Goal: Task Accomplishment & Management: Complete application form

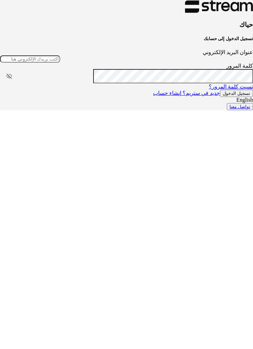
click at [60, 63] on input "عنوان البريد الإلكتروني" at bounding box center [30, 58] width 60 height 7
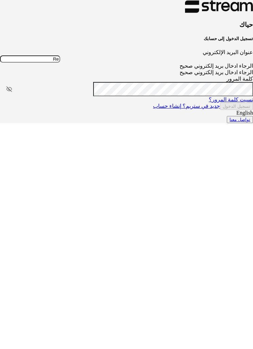
type input "R"
click at [60, 63] on input "عنوان البريد الإلكتروني" at bounding box center [30, 58] width 60 height 7
paste input "[EMAIL_ADDRESS][DOMAIN_NAME]"
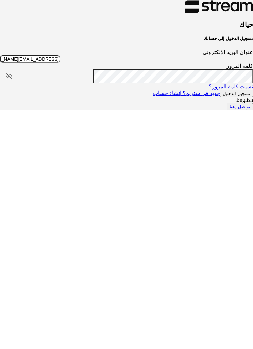
type input "[EMAIL_ADDRESS][DOMAIN_NAME]"
click at [220, 97] on button "تسجيل الدخول" at bounding box center [236, 93] width 33 height 7
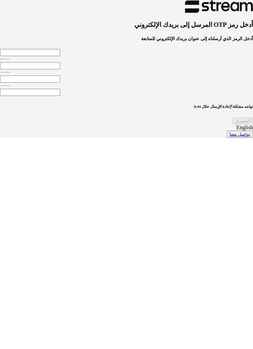
click at [56, 56] on input "tel" at bounding box center [30, 52] width 60 height 7
type input "3"
type input "9"
type input "0"
type input "3"
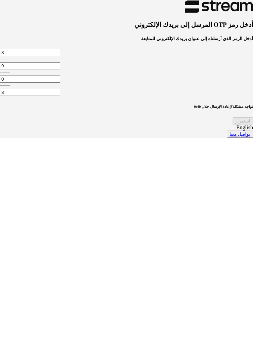
click at [124, 125] on div "استمرار" at bounding box center [126, 120] width 253 height 7
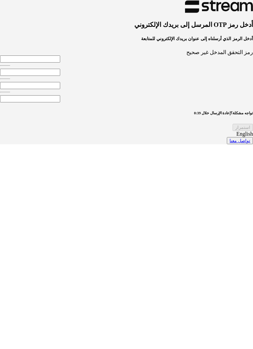
click at [50, 63] on input "tel" at bounding box center [30, 58] width 60 height 7
type input "3"
type input "9"
type input "0"
type input "5"
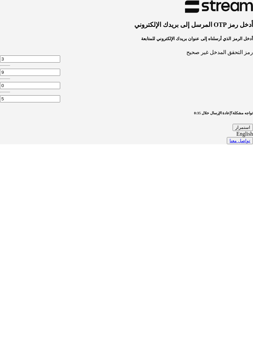
click at [233, 131] on button "استمرار" at bounding box center [243, 127] width 20 height 7
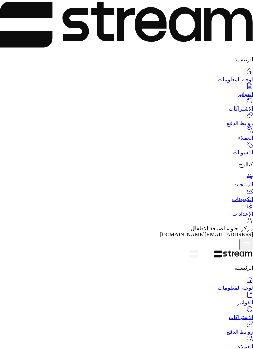
click at [242, 240] on img at bounding box center [246, 244] width 8 height 9
click at [231, 85] on link "الفواتير" at bounding box center [207, 91] width 94 height 13
click at [101, 60] on div at bounding box center [126, 174] width 253 height 349
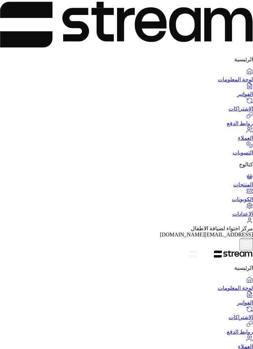
type input "زين"
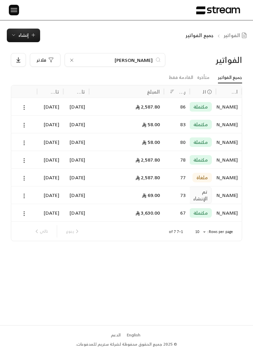
click at [70, 212] on div "4/08/2025" at bounding box center [76, 212] width 18 height 17
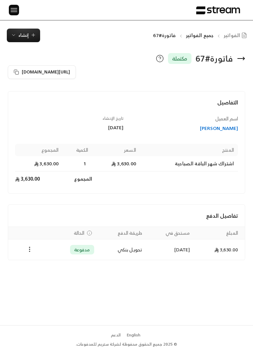
click at [18, 37] on span "إنشاء" at bounding box center [23, 35] width 10 height 8
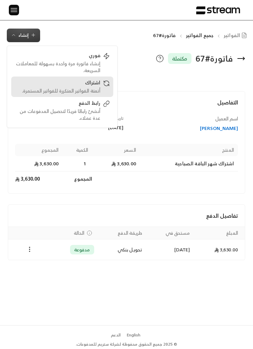
click at [99, 95] on link "اشتراك أتمتة الفواتير المتكررة للفواتير المستمرة." at bounding box center [62, 87] width 102 height 20
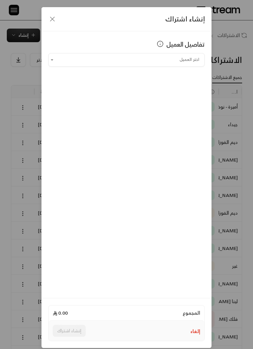
click at [183, 59] on input "اختر العميل" at bounding box center [126, 59] width 157 height 11
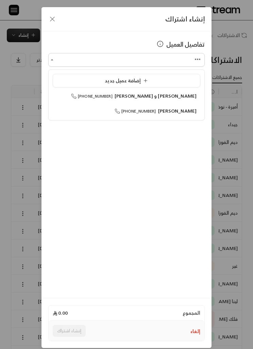
click at [188, 111] on span "[PERSON_NAME]" at bounding box center [177, 111] width 39 height 9
type input "**********"
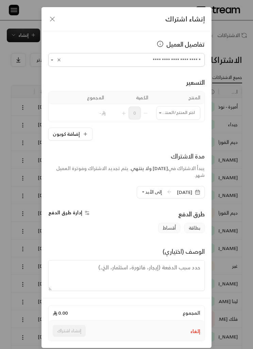
click at [180, 114] on input "اختر العميل" at bounding box center [179, 112] width 44 height 11
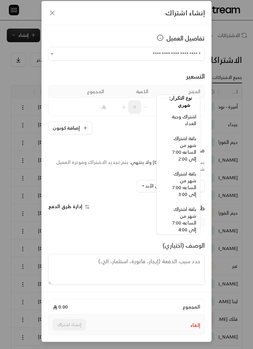
scroll to position [517, -4]
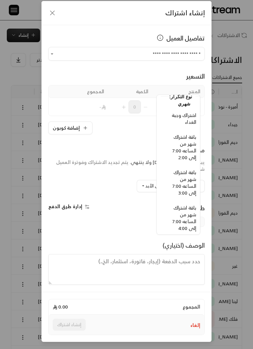
click at [192, 184] on span "باقة اشتراك شهر من الساعه 7:00 إلى 3:00" at bounding box center [185, 182] width 24 height 29
type input "**********"
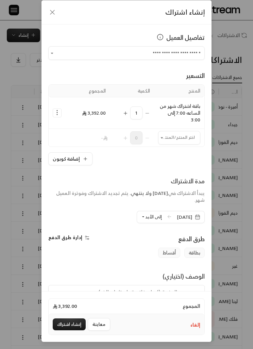
click at [185, 132] on input "اختر العميل" at bounding box center [179, 137] width 42 height 11
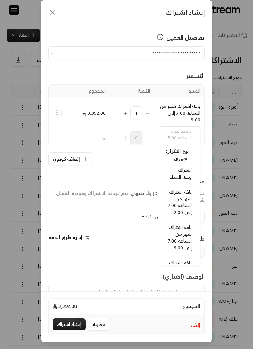
scroll to position [541, 0]
click at [176, 177] on span "اشتراك وجبة الغداء" at bounding box center [181, 173] width 22 height 15
type input "**********"
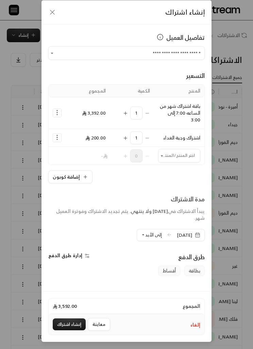
click at [145, 231] on span "إلى الأبد" at bounding box center [153, 235] width 17 height 8
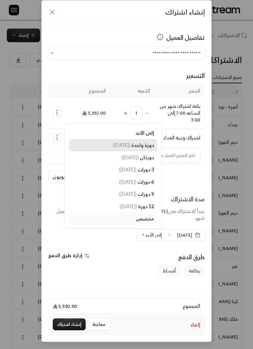
click at [134, 142] on span "دورة واحدة" at bounding box center [142, 145] width 23 height 6
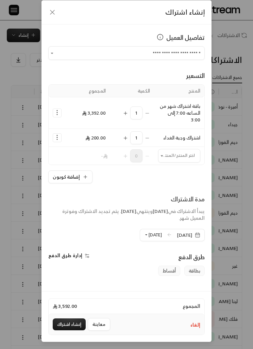
click at [200, 232] on icon "button" at bounding box center [197, 234] width 5 height 5
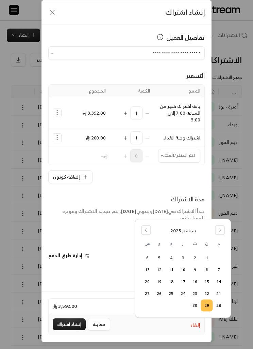
click at [200, 305] on button "30" at bounding box center [195, 305] width 11 height 11
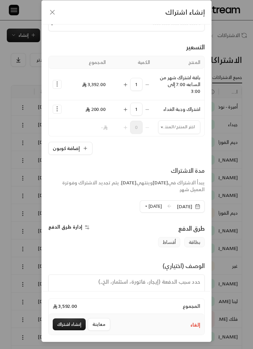
scroll to position [29, 0]
click at [59, 325] on button "إنشاء اشتراك" at bounding box center [69, 325] width 33 height 12
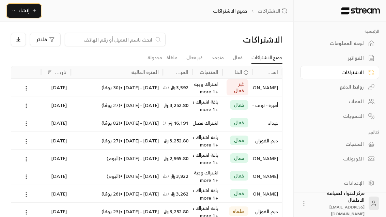
scroll to position [0, 0]
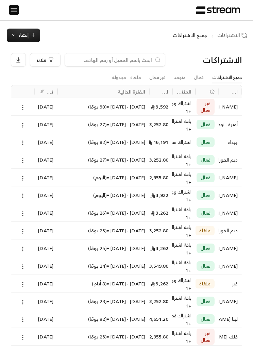
click at [26, 36] on span "إنشاء" at bounding box center [23, 35] width 10 height 8
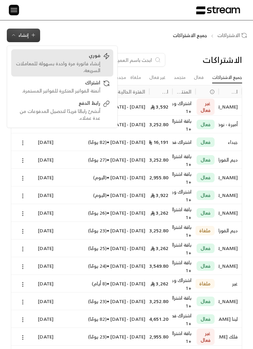
click at [60, 63] on div "إنشاء فاتورة مرة واحدة بسهولة للمعاملات السريعة." at bounding box center [58, 67] width 86 height 14
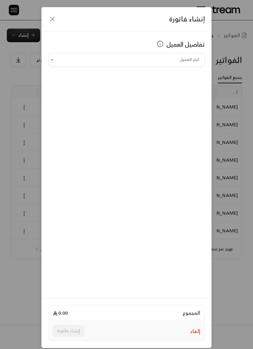
click at [107, 61] on input "اختر العميل" at bounding box center [126, 59] width 157 height 11
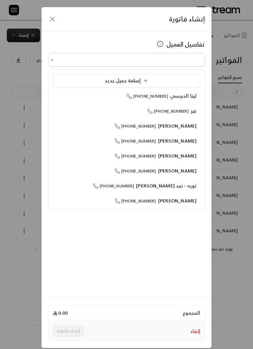
click at [189, 185] on span "نوره - نجد العبدالوهاب" at bounding box center [166, 185] width 61 height 9
type input "**********"
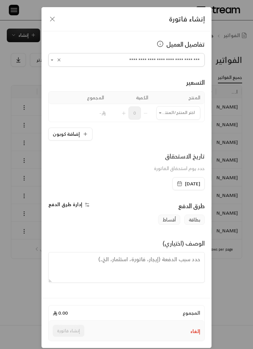
click at [184, 118] on input "اختر العميل" at bounding box center [179, 112] width 44 height 11
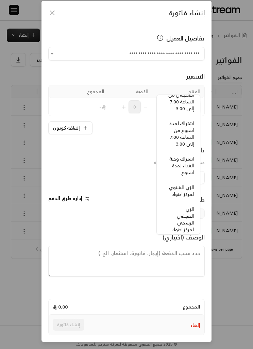
click at [185, 193] on span "الزي الشتوي لمركز احتواء" at bounding box center [181, 190] width 25 height 15
type input "**********"
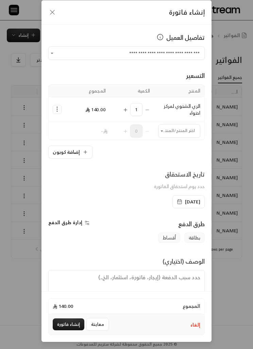
click at [192, 125] on input "اختر العميل" at bounding box center [179, 130] width 42 height 11
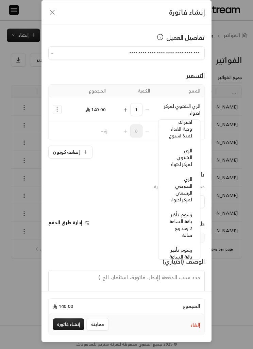
click at [189, 159] on span "الزي الشتوي لمركز احتواء" at bounding box center [181, 157] width 22 height 22
type input "**********"
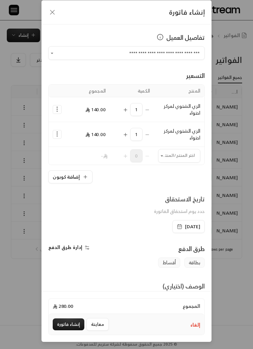
click at [60, 323] on button "إنشاء فاتورة" at bounding box center [69, 325] width 32 height 12
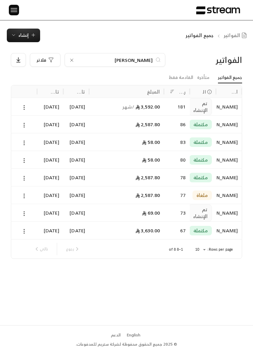
click at [77, 58] on input "زين" at bounding box center [115, 59] width 76 height 7
click at [71, 57] on div at bounding box center [71, 60] width 5 height 6
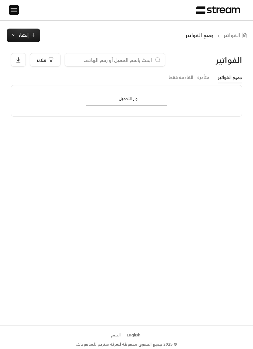
click at [17, 34] on span "إنشاء" at bounding box center [23, 35] width 25 height 8
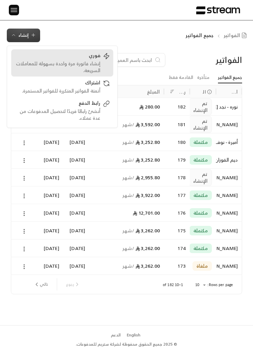
click at [87, 65] on div "إنشاء فاتورة مرة واحدة بسهولة للمعاملات السريعة." at bounding box center [58, 67] width 86 height 14
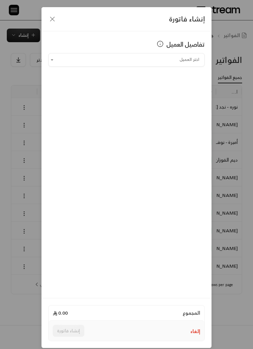
click at [179, 60] on input "اختر العميل" at bounding box center [126, 59] width 157 height 11
type input "*"
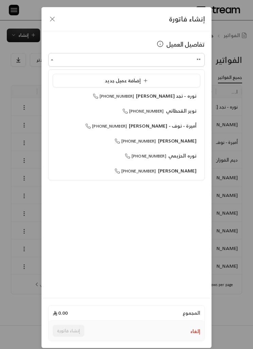
click at [99, 130] on li "أميرة - نوف - فهد العسكر +966558855963" at bounding box center [127, 125] width 148 height 13
type input "**********"
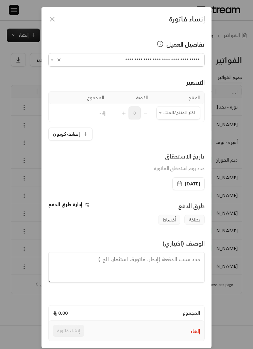
click at [188, 108] on input "اختر العميل" at bounding box center [179, 112] width 44 height 11
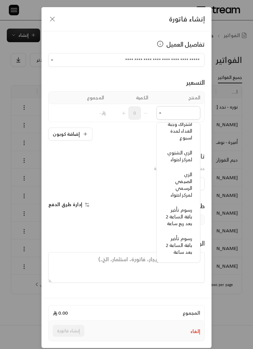
scroll to position [225, 0]
click at [185, 156] on span "الزي الشتوي لمركز احتواء" at bounding box center [179, 156] width 25 height 15
type input "**********"
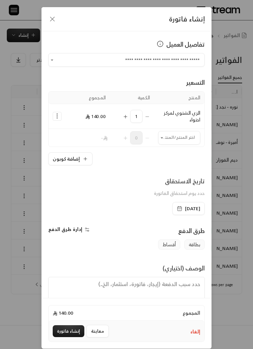
click at [192, 140] on input "اختر العميل" at bounding box center [179, 137] width 42 height 11
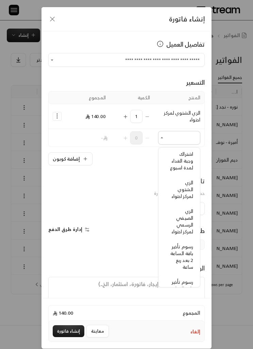
scroll to position [245, -1]
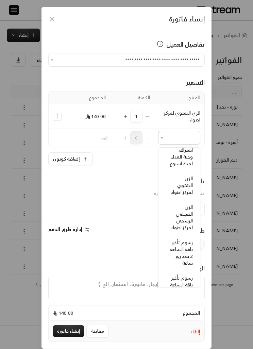
click at [188, 183] on span "الزي الشتوي لمركز احتواء" at bounding box center [182, 185] width 22 height 22
type input "**********"
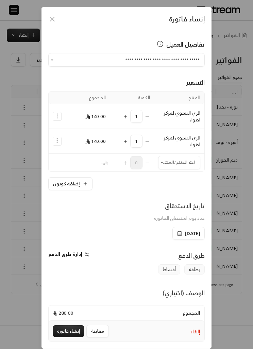
click at [191, 164] on input "اختر العميل" at bounding box center [179, 162] width 42 height 11
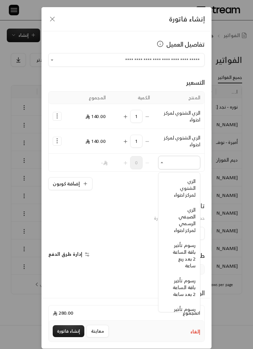
scroll to position [270, -3]
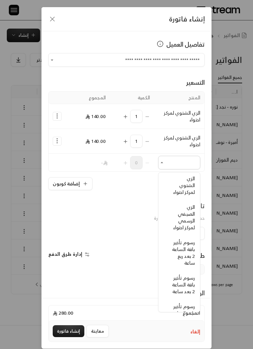
click at [186, 184] on span "الزي الشتوي لمركز احتواء" at bounding box center [184, 185] width 22 height 22
type input "**********"
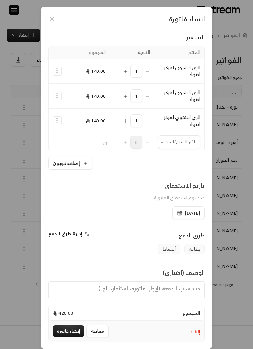
scroll to position [45, 0]
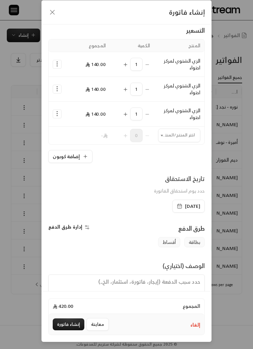
click at [71, 330] on button "إنشاء فاتورة" at bounding box center [69, 325] width 32 height 12
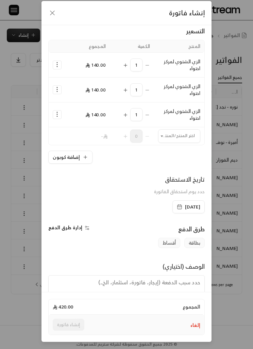
scroll to position [28, 0]
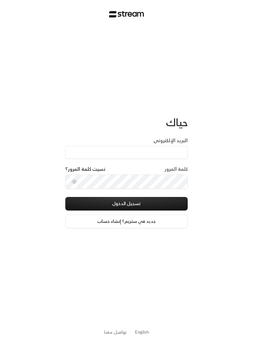
click at [175, 151] on input "البريد الإلكتروني" at bounding box center [126, 152] width 123 height 13
click at [225, 151] on div "حياك البريد الإلكتروني كلمة المرور نسيت كلمة المرور؟ تسجيل الدخول جديد في ستريم…" at bounding box center [126, 174] width 253 height 349
click at [177, 151] on input "البريد الإلكتروني" at bounding box center [126, 152] width 123 height 13
paste input "Reemmalyousef@gmail.com"
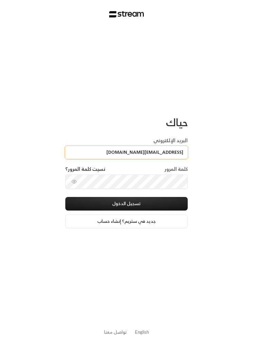
type input "Reemmalyousef@gmail.com"
click at [72, 183] on icon "toggle password visibility" at bounding box center [73, 181] width 5 height 5
click at [175, 201] on button "تسجيل الدخول" at bounding box center [126, 204] width 123 height 14
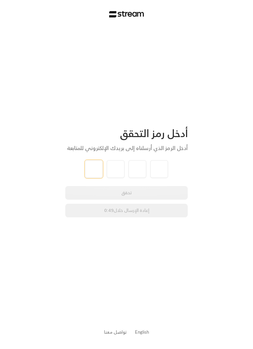
click at [92, 168] on input "tel" at bounding box center [94, 169] width 18 height 18
type input "7"
type input "6"
type input "8"
type input "1"
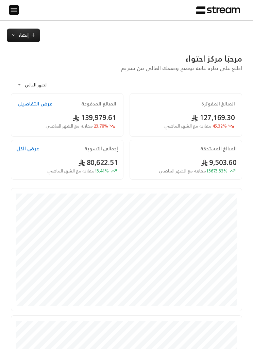
click at [13, 8] on img at bounding box center [14, 10] width 8 height 9
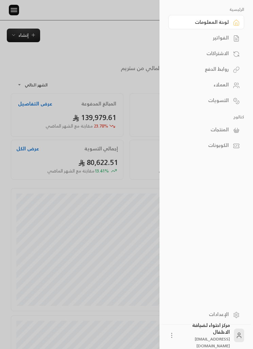
click at [216, 41] on div "الفواتير" at bounding box center [203, 37] width 52 height 7
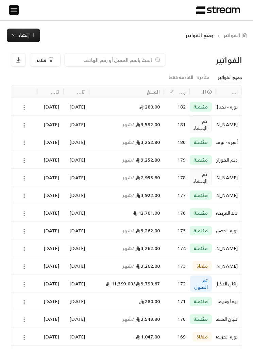
click at [16, 35] on span "إنشاء" at bounding box center [23, 35] width 25 height 8
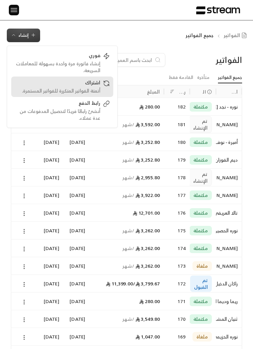
click at [51, 87] on div "اشتراك" at bounding box center [58, 83] width 86 height 8
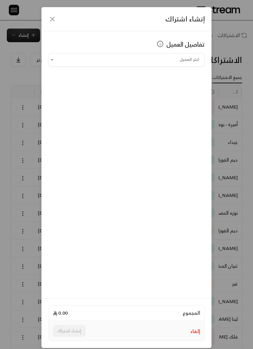
click at [49, 19] on icon "button" at bounding box center [52, 19] width 8 height 8
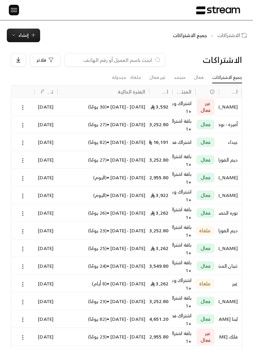
click at [20, 40] on button "إنشاء" at bounding box center [23, 36] width 33 height 14
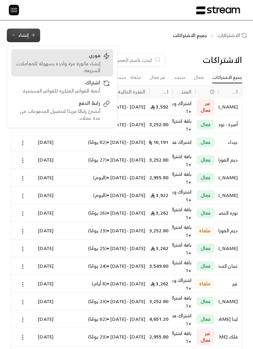
click at [96, 62] on div "إنشاء فاتورة مرة واحدة بسهولة للمعاملات السريعة." at bounding box center [58, 67] width 86 height 14
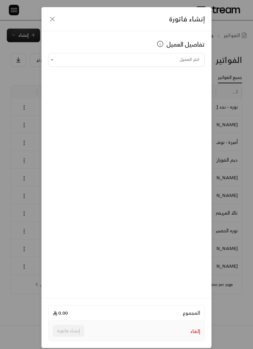
click at [193, 54] on input "اختر العميل" at bounding box center [126, 59] width 157 height 11
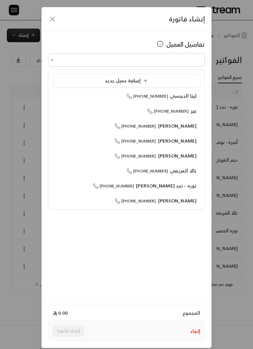
click at [193, 54] on input "اختر العميل" at bounding box center [126, 59] width 157 height 11
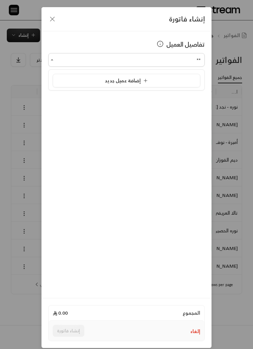
type input "*"
click at [188, 100] on li "أميرة - نوف - فهد العسكر +966558855963" at bounding box center [127, 95] width 148 height 13
type input "**********"
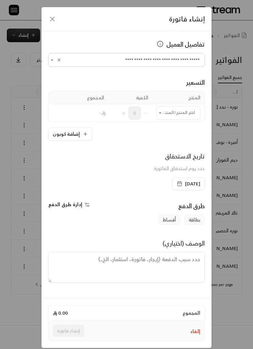
click at [184, 117] on input "اختر العميل" at bounding box center [179, 112] width 44 height 11
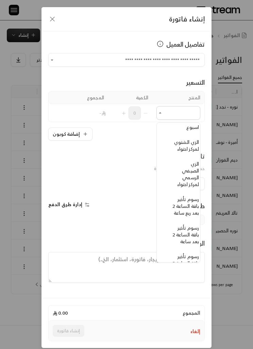
scroll to position [237, -7]
click at [192, 143] on span "الزي الشتوي لمركز احتواء" at bounding box center [186, 144] width 25 height 15
type input "**********"
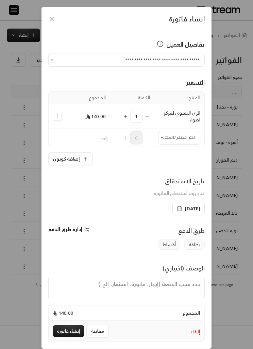
click at [194, 134] on input "اختر العميل" at bounding box center [179, 137] width 42 height 11
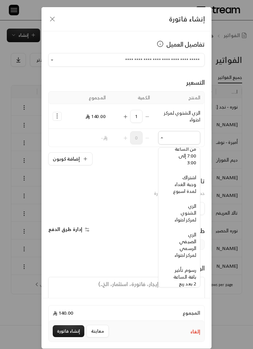
scroll to position [218, -4]
click at [124, 114] on button "Selected Products" at bounding box center [125, 116] width 5 height 13
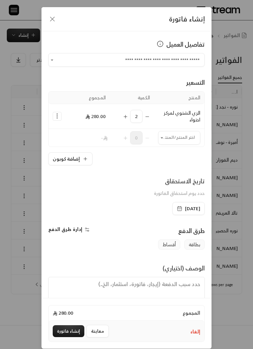
click at [128, 116] on icon "Selected Products" at bounding box center [125, 116] width 5 height 5
click at [141, 114] on span "3" at bounding box center [136, 116] width 12 height 13
click at [146, 115] on icon "Selected Products" at bounding box center [147, 116] width 5 height 5
click at [146, 116] on icon "Selected Products" at bounding box center [147, 116] width 5 height 5
click at [173, 137] on input "اختر العميل" at bounding box center [179, 137] width 42 height 11
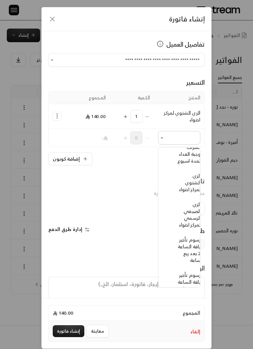
scroll to position [259, -4]
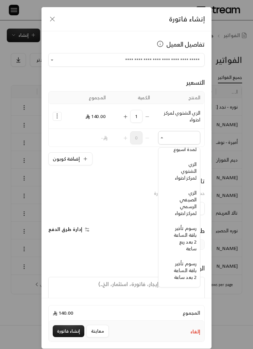
click at [189, 170] on span "الزي الشتوي لمركز احتواء" at bounding box center [186, 171] width 22 height 22
type input "**********"
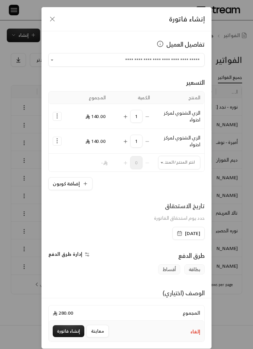
click at [184, 164] on input "اختر العميل" at bounding box center [179, 162] width 42 height 11
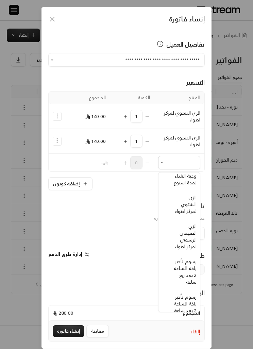
scroll to position [251, -4]
click at [188, 206] on span "الزي الشتوي لمركز احتواء" at bounding box center [185, 204] width 22 height 22
type input "**********"
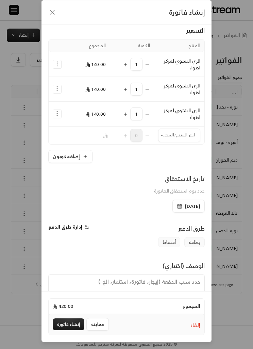
scroll to position [29, 0]
click at [73, 325] on button "إنشاء فاتورة" at bounding box center [69, 325] width 32 height 12
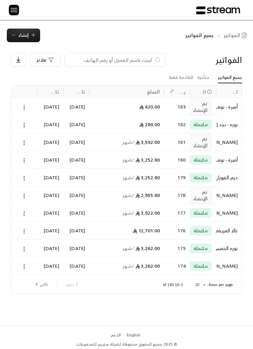
click at [10, 9] on img at bounding box center [14, 10] width 8 height 9
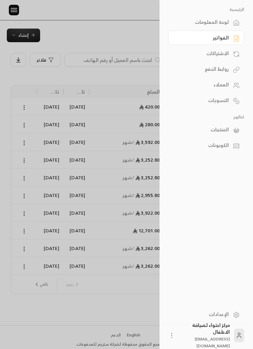
click at [15, 29] on div at bounding box center [126, 174] width 253 height 349
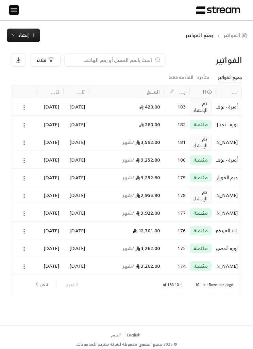
click at [21, 33] on span "إنشاء" at bounding box center [23, 35] width 10 height 8
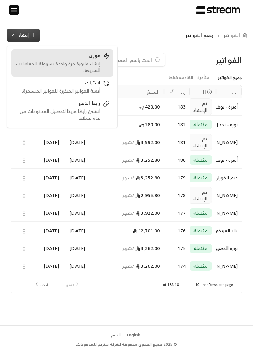
click at [51, 62] on div "إنشاء فاتورة مرة واحدة بسهولة للمعاملات السريعة." at bounding box center [58, 67] width 86 height 14
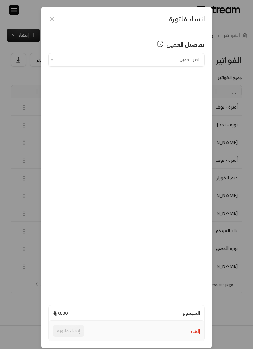
click at [185, 59] on input "اختر العميل" at bounding box center [126, 59] width 157 height 11
click at [82, 99] on li "تالا العريفي +966543439348" at bounding box center [127, 95] width 148 height 13
type input "**********"
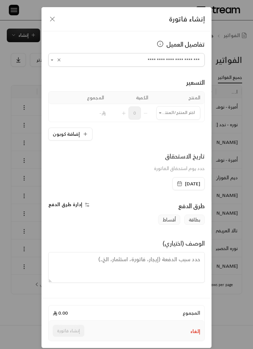
click at [179, 109] on input "اختر العميل" at bounding box center [179, 112] width 44 height 11
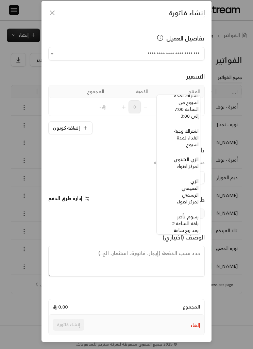
scroll to position [191, -6]
click at [195, 159] on span "الزي الشتوي لمركز احتواء" at bounding box center [186, 162] width 25 height 15
type input "**********"
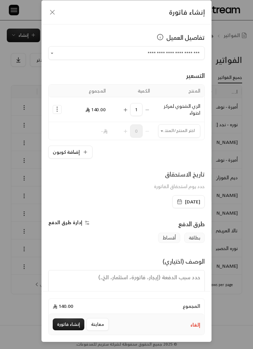
click at [71, 326] on button "إنشاء فاتورة" at bounding box center [69, 325] width 32 height 12
